Goal: Information Seeking & Learning: Learn about a topic

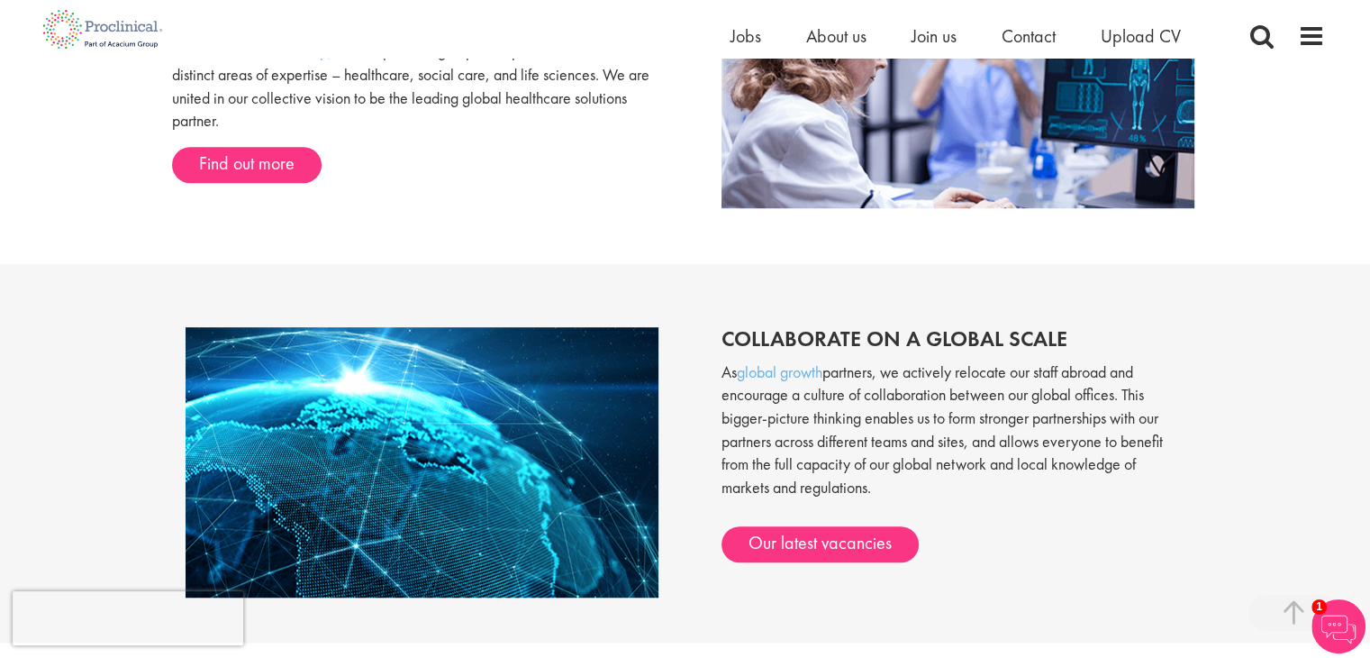
scroll to position [1504, 0]
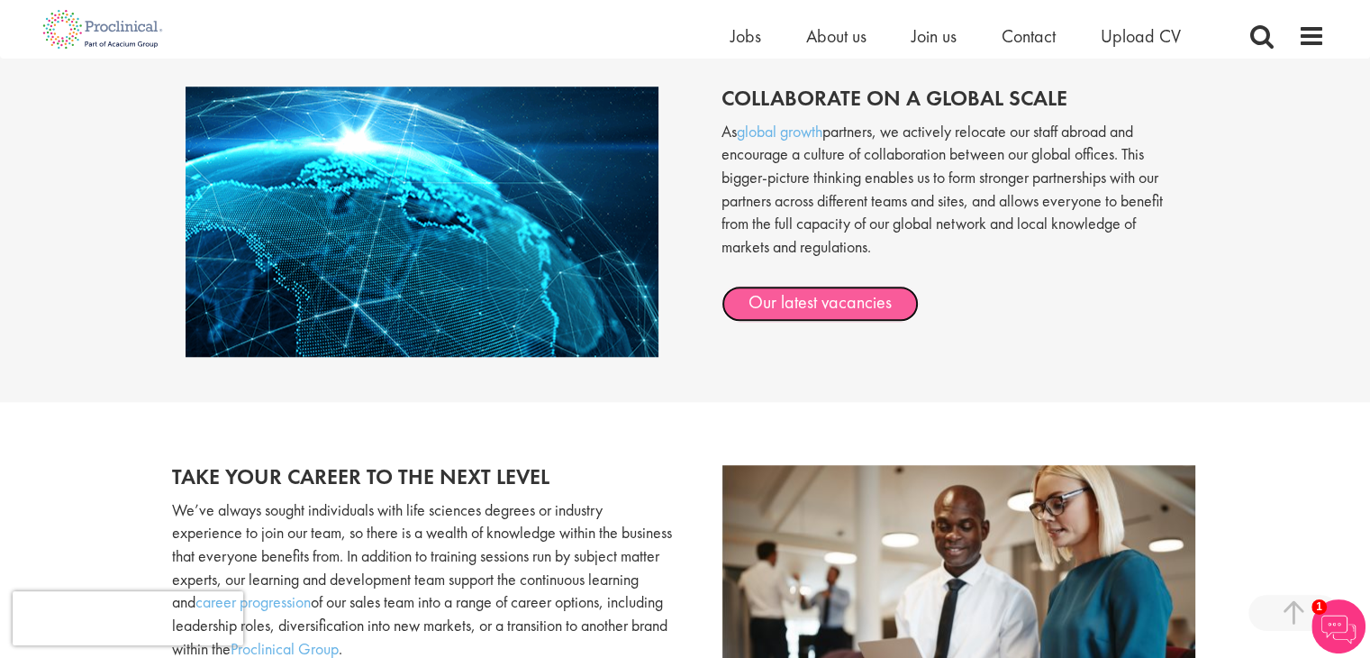
click at [861, 299] on link "Our latest vacancies" at bounding box center [820, 304] width 197 height 36
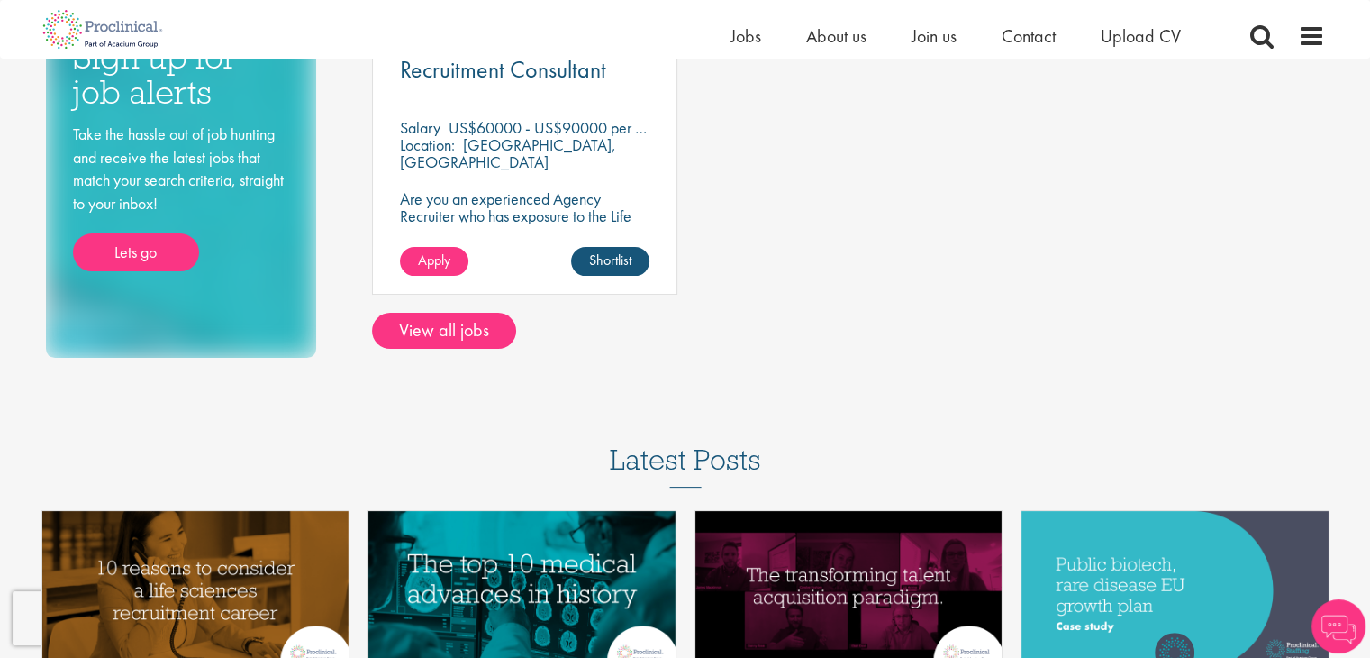
scroll to position [360, 0]
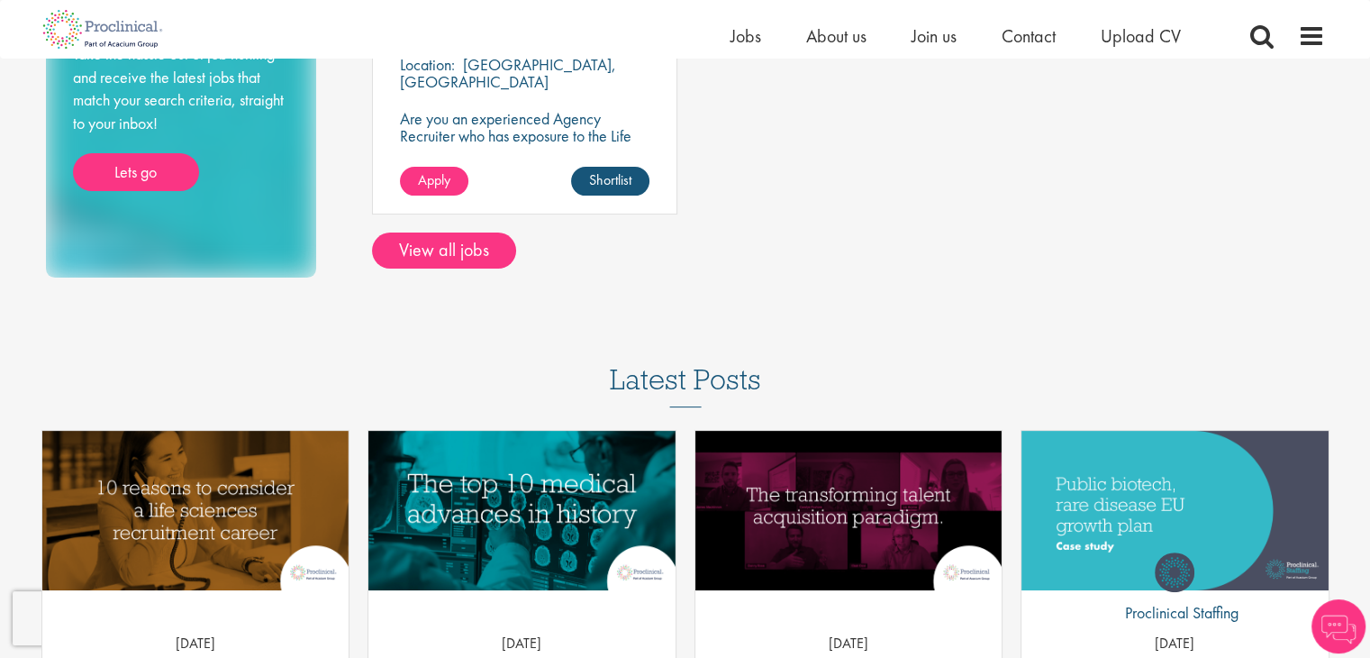
click at [441, 230] on div "Recruitment Consultant Salary US$60000 - US$90000 per annum Location: San Diego…" at bounding box center [524, 68] width 323 height 327
click at [450, 248] on link "View all jobs" at bounding box center [444, 250] width 144 height 36
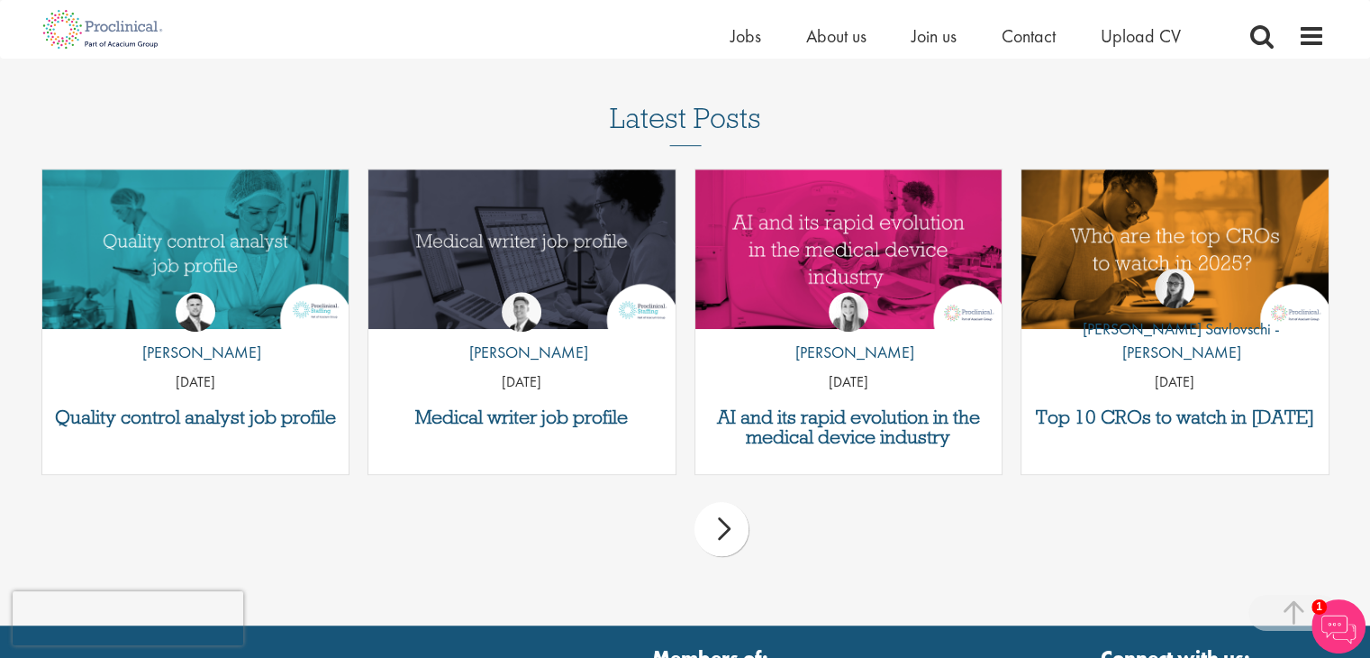
scroll to position [1100, 0]
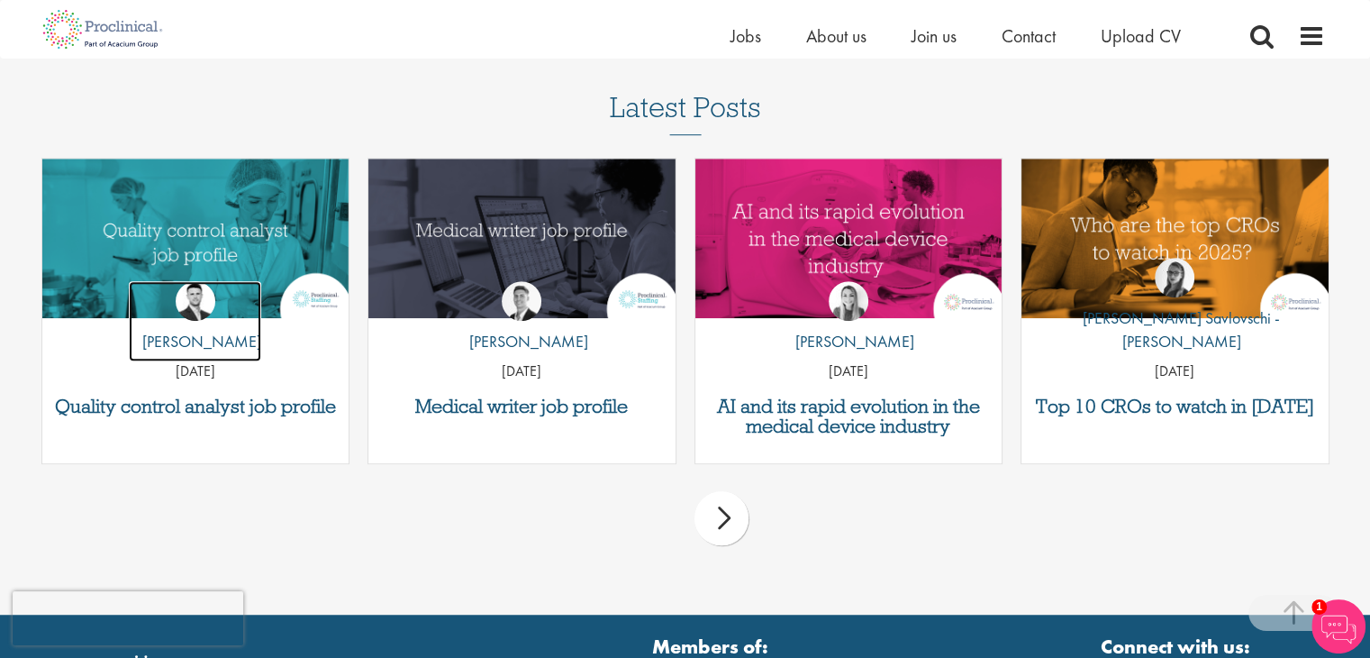
click at [238, 287] on link "by Joshua Godden" at bounding box center [195, 321] width 132 height 81
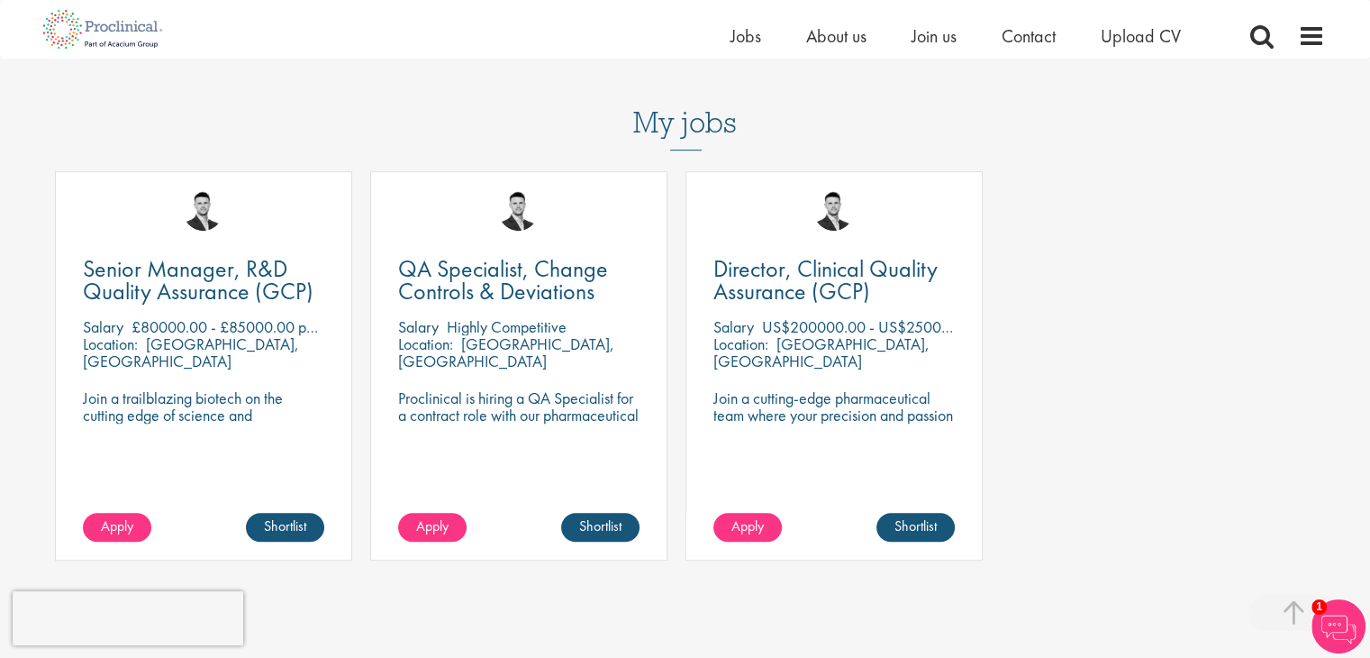
scroll to position [837, 0]
